Goal: Task Accomplishment & Management: Manage account settings

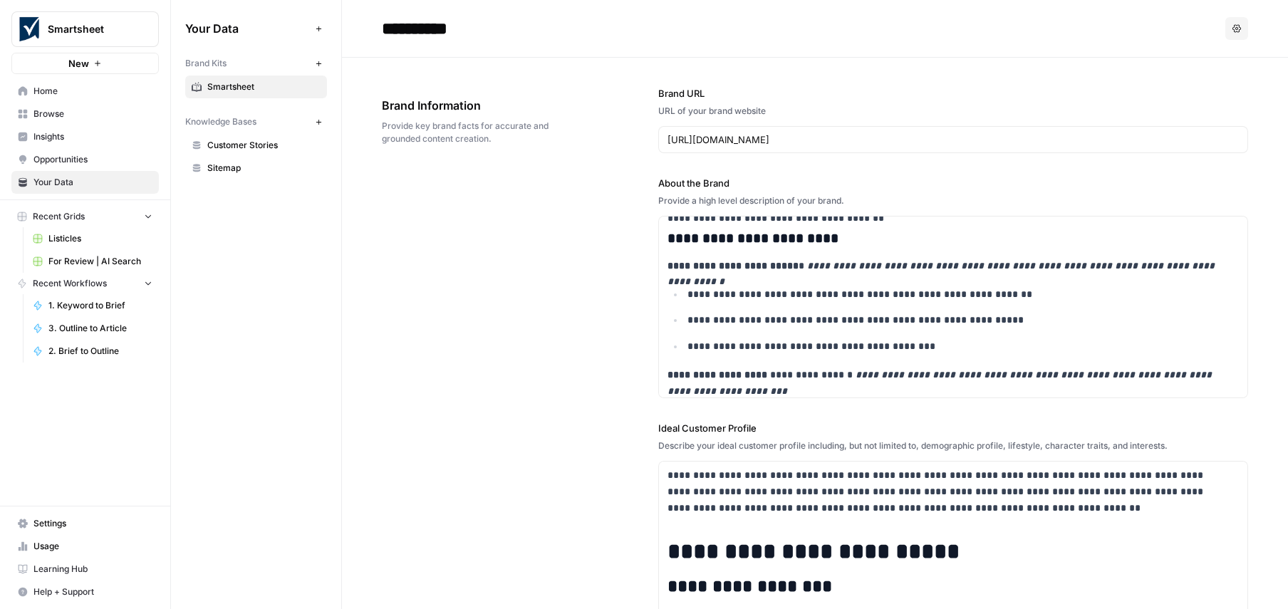
click at [77, 109] on span "Browse" at bounding box center [92, 114] width 119 height 13
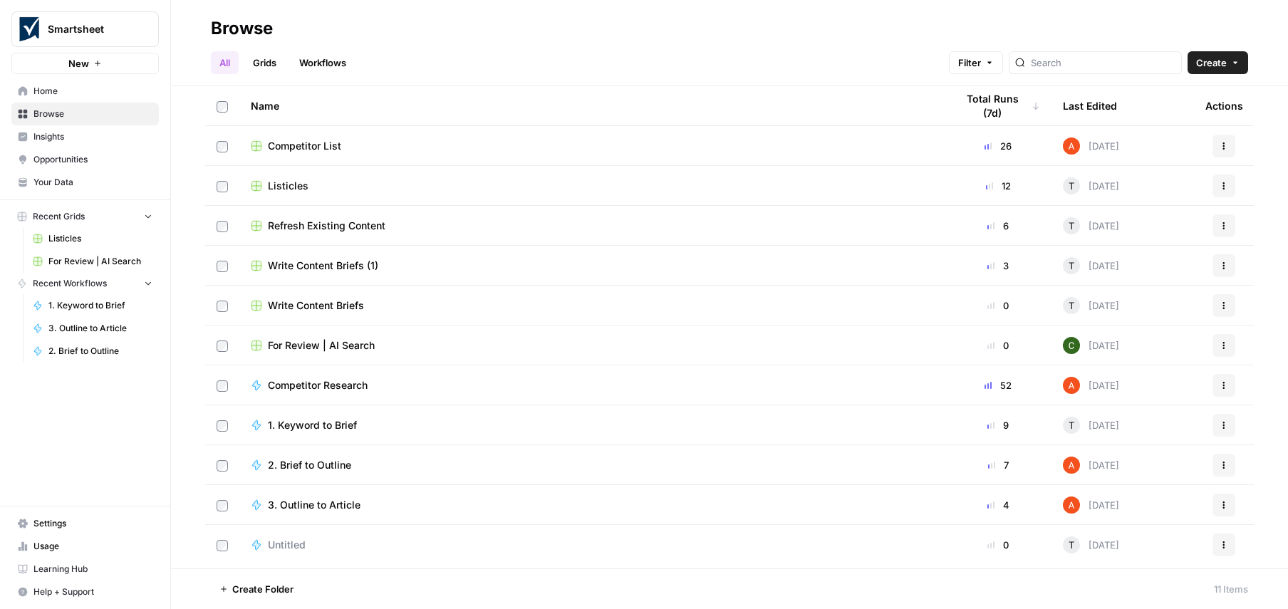
click at [83, 153] on span "Opportunities" at bounding box center [92, 159] width 119 height 13
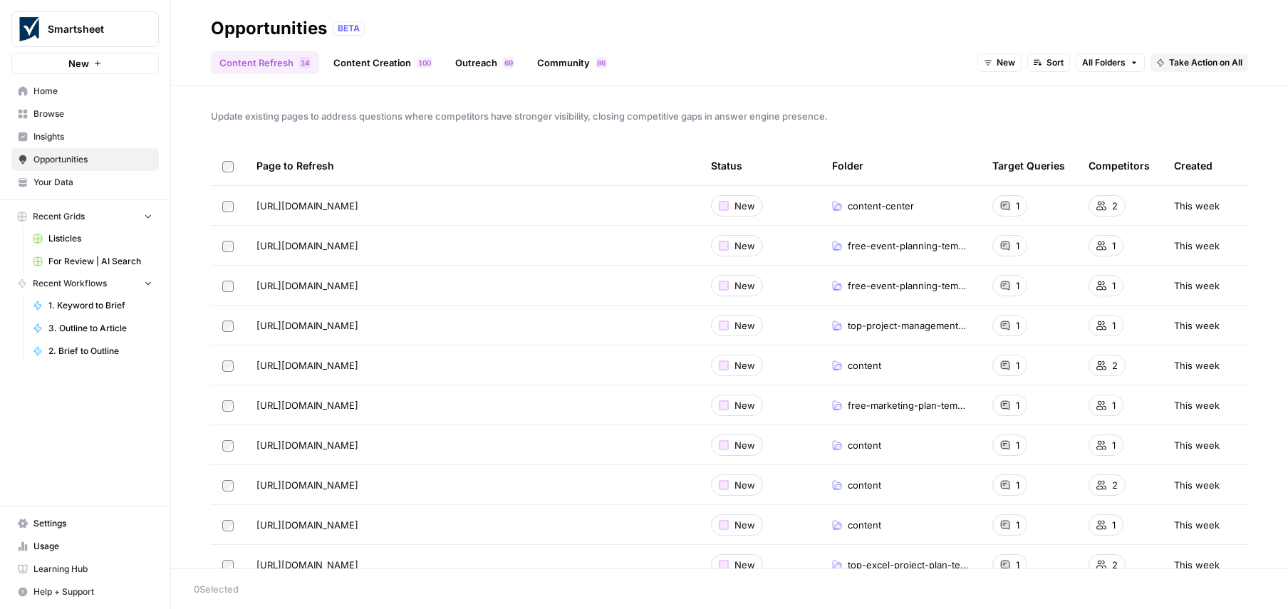
click at [63, 130] on span "Insights" at bounding box center [92, 136] width 119 height 13
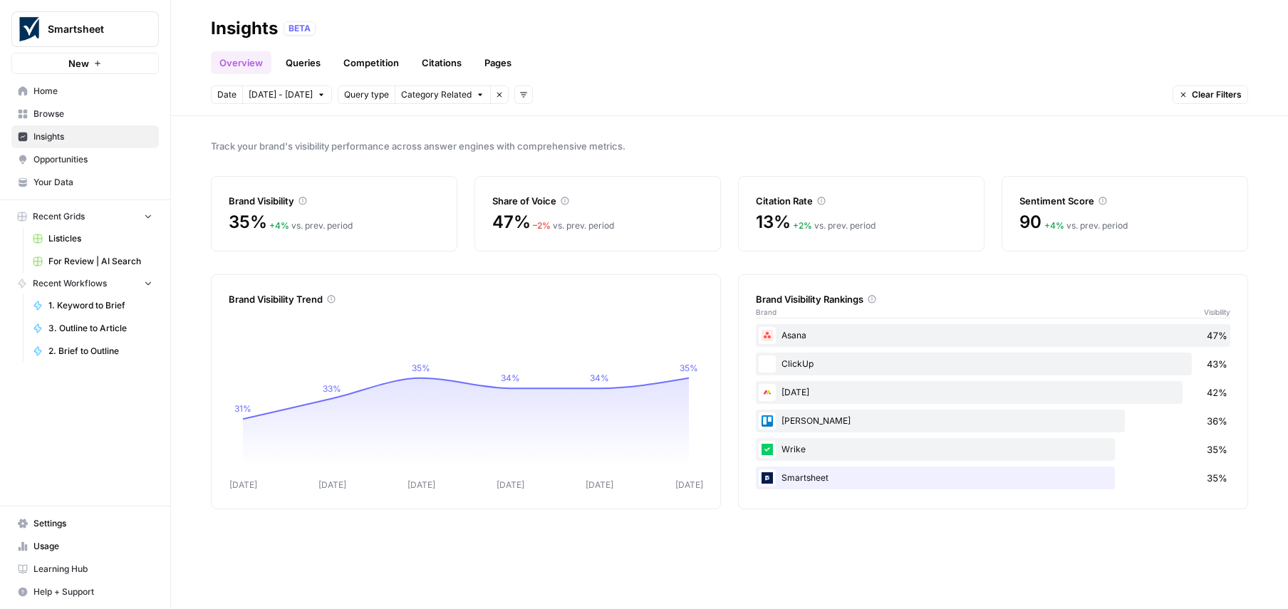
click at [50, 90] on span "Home" at bounding box center [92, 91] width 119 height 13
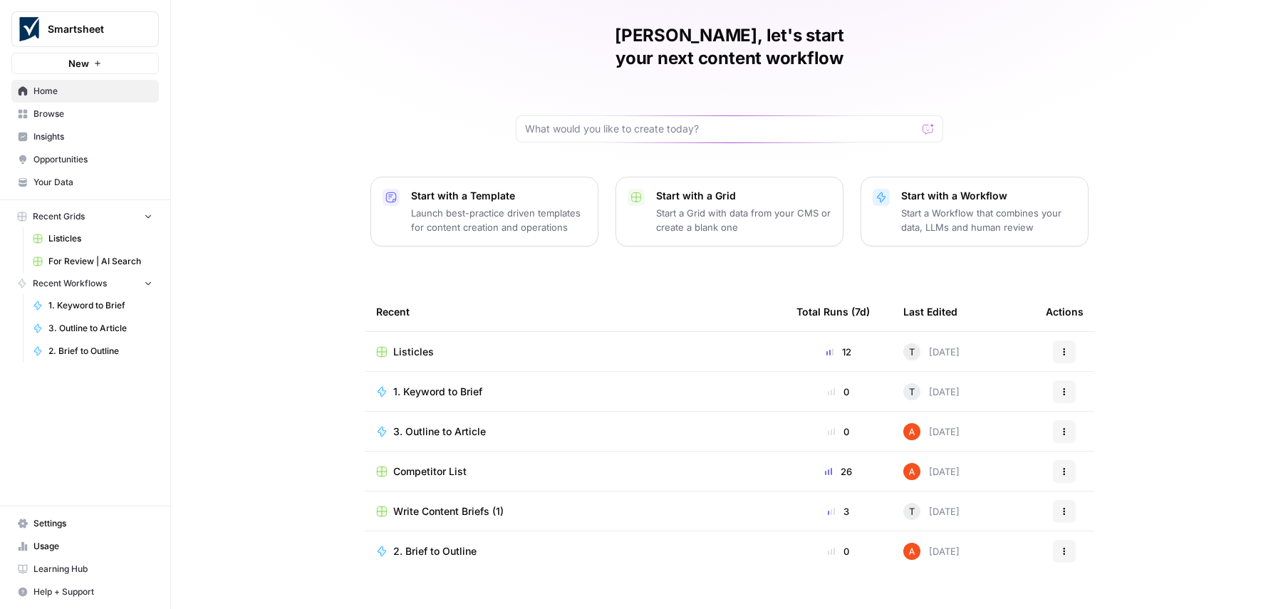
scroll to position [43, 0]
click at [34, 522] on span "Settings" at bounding box center [92, 523] width 119 height 13
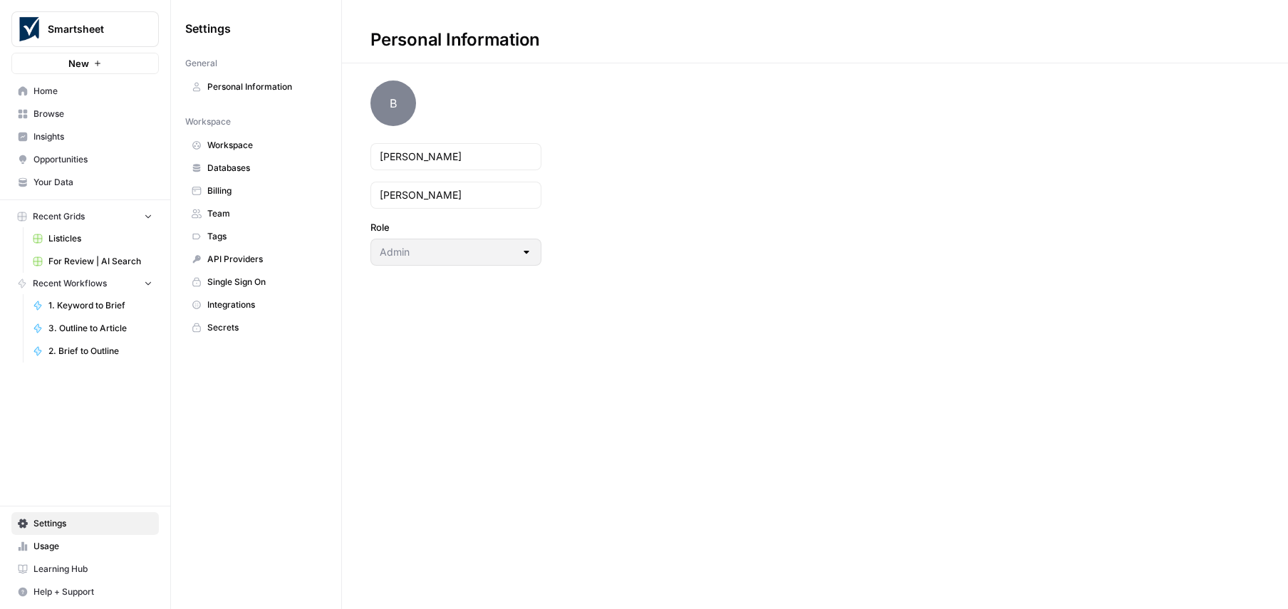
click at [240, 283] on span "Single Sign On" at bounding box center [263, 282] width 113 height 13
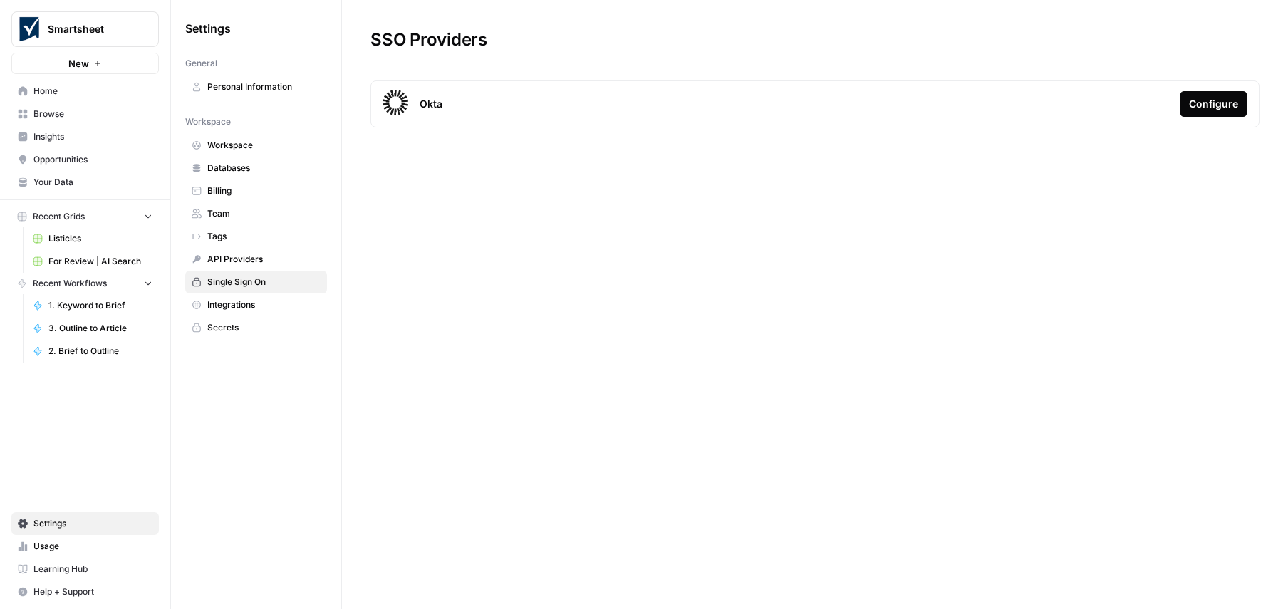
click at [230, 302] on span "Integrations" at bounding box center [263, 304] width 113 height 13
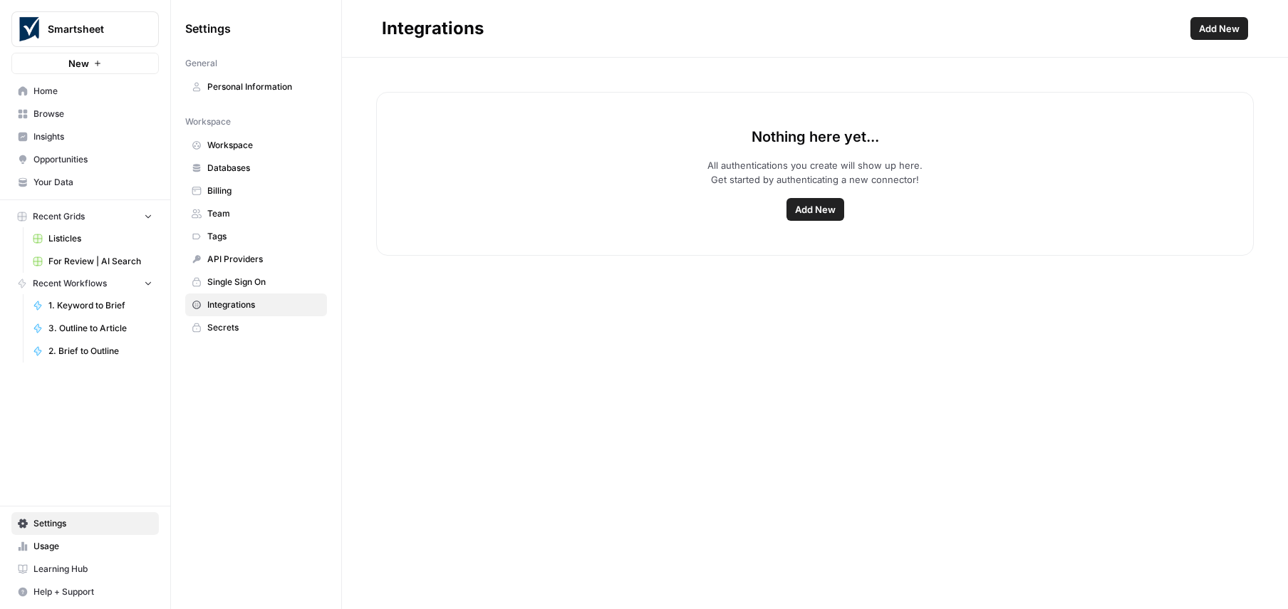
click at [819, 208] on span "Add New" at bounding box center [815, 209] width 41 height 14
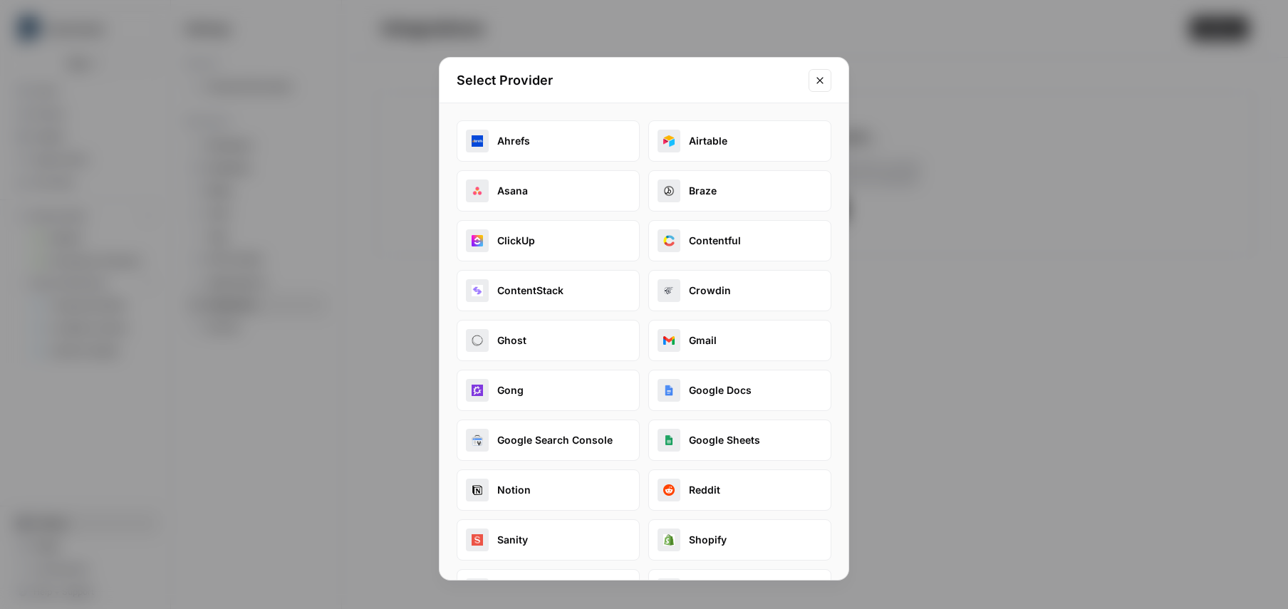
click at [715, 390] on button "Google Docs" at bounding box center [739, 390] width 183 height 41
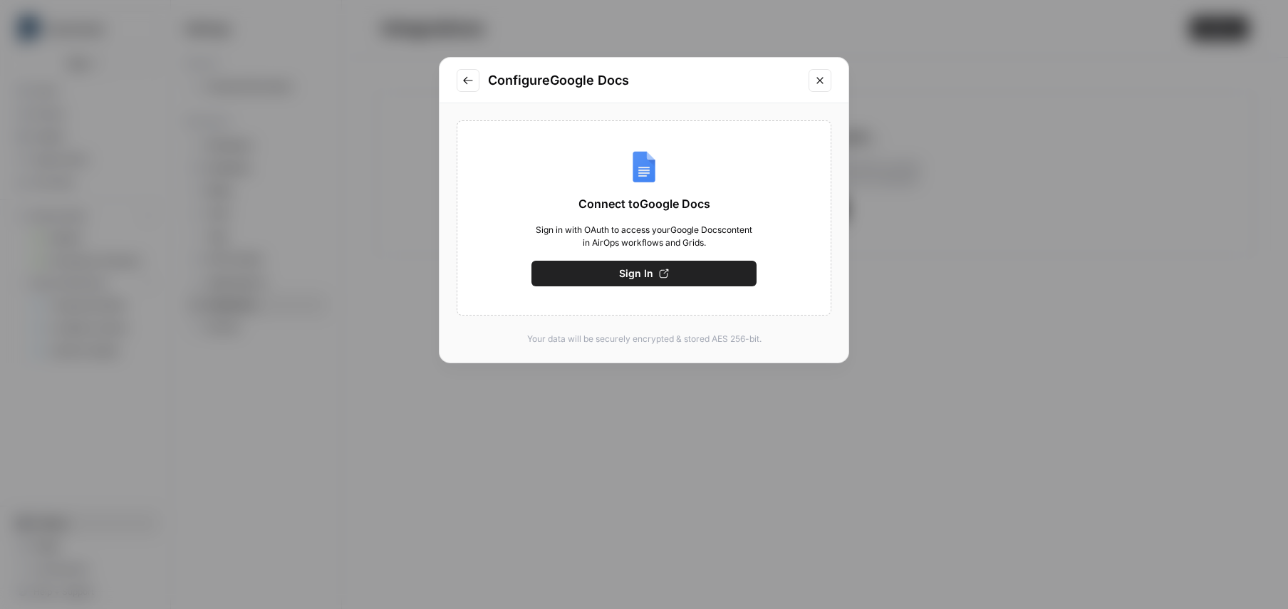
click at [671, 273] on button "Sign In" at bounding box center [643, 274] width 225 height 26
